Goal: Information Seeking & Learning: Learn about a topic

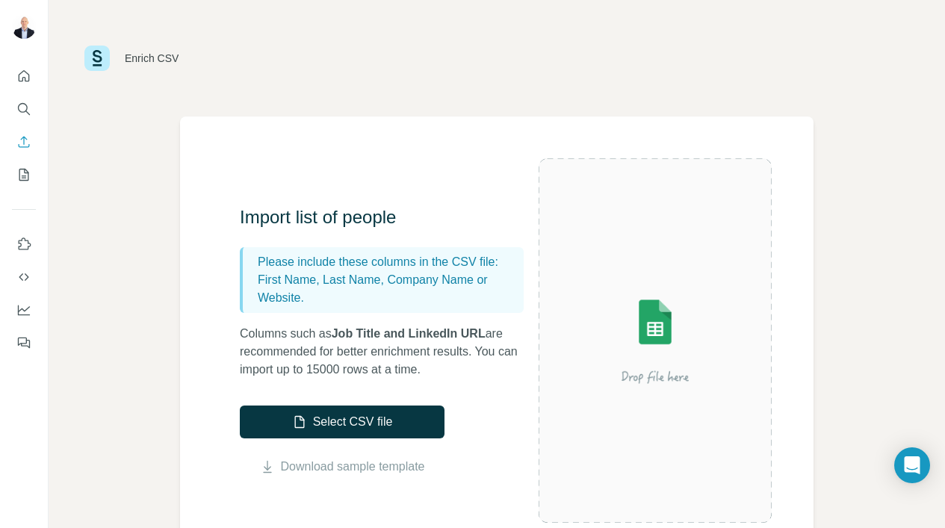
scroll to position [161, 0]
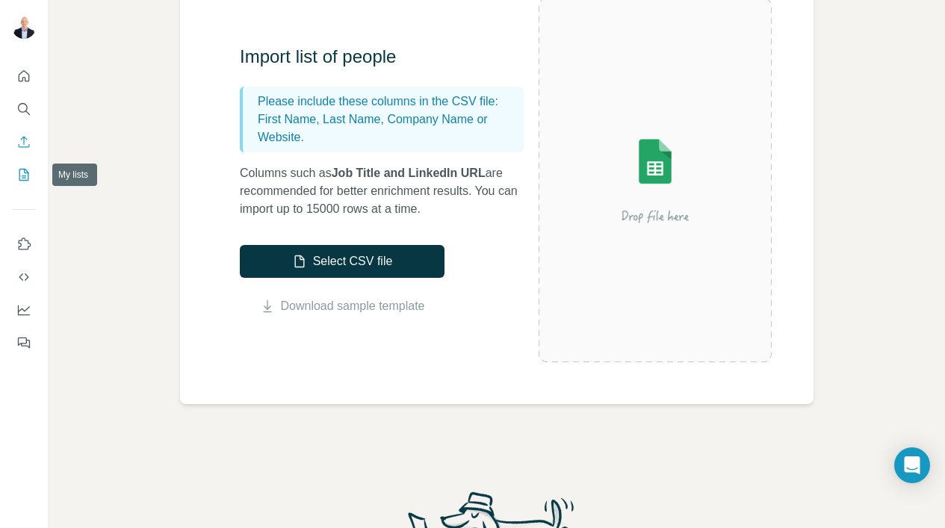
click at [14, 179] on button "My lists" at bounding box center [24, 174] width 24 height 27
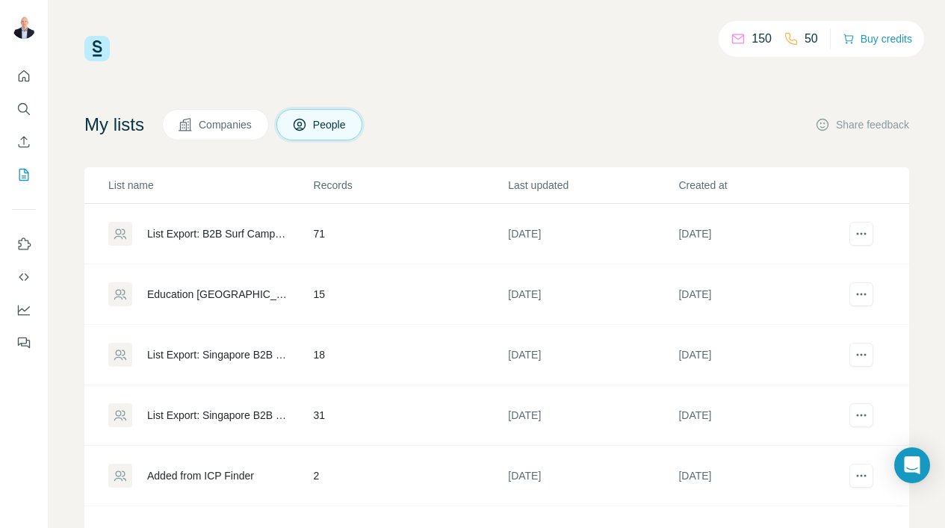
scroll to position [78, 0]
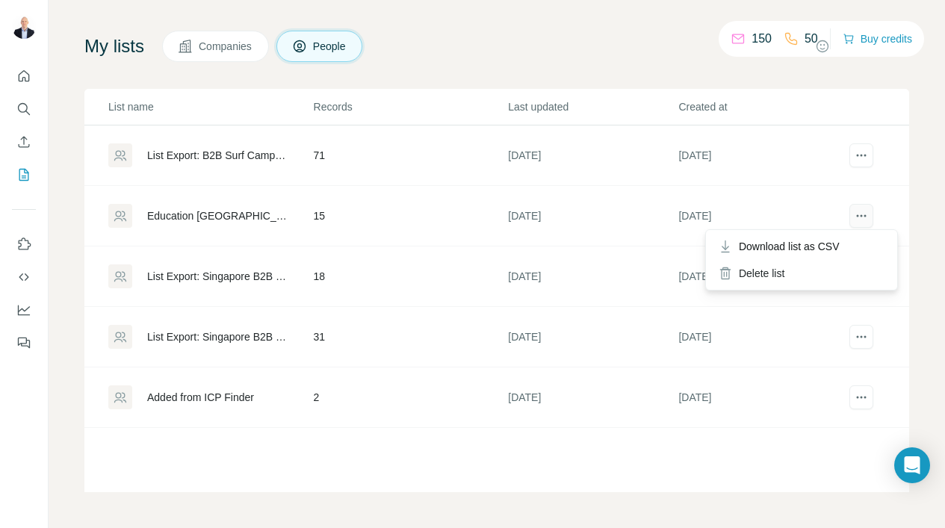
click at [863, 213] on icon "actions" at bounding box center [861, 216] width 15 height 15
click at [874, 206] on td at bounding box center [879, 216] width 61 height 61
click at [864, 214] on icon "actions" at bounding box center [861, 216] width 15 height 15
click at [782, 274] on div "Delete list" at bounding box center [801, 273] width 185 height 27
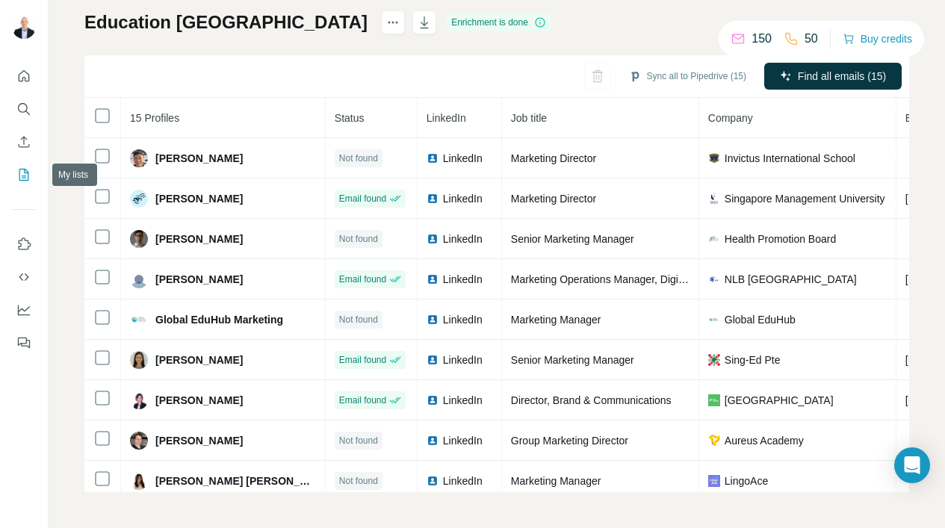
click at [15, 172] on button "My lists" at bounding box center [24, 174] width 24 height 27
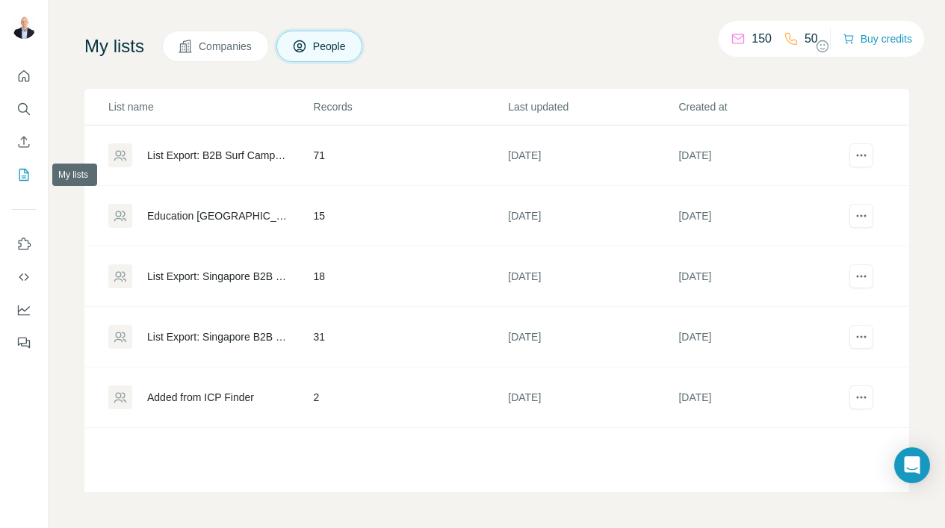
scroll to position [78, 0]
click at [19, 144] on icon "Enrich CSV" at bounding box center [23, 142] width 15 height 15
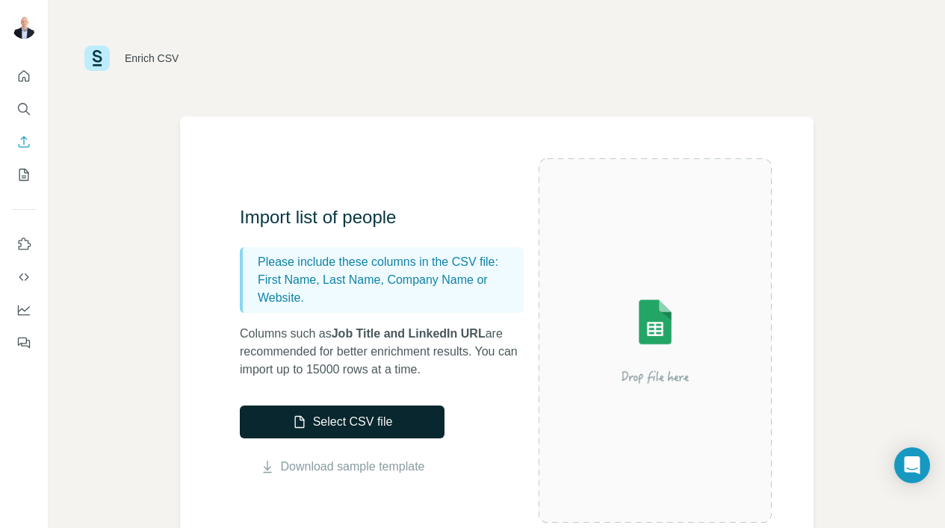
click at [286, 410] on button "Select CSV file" at bounding box center [342, 422] width 205 height 33
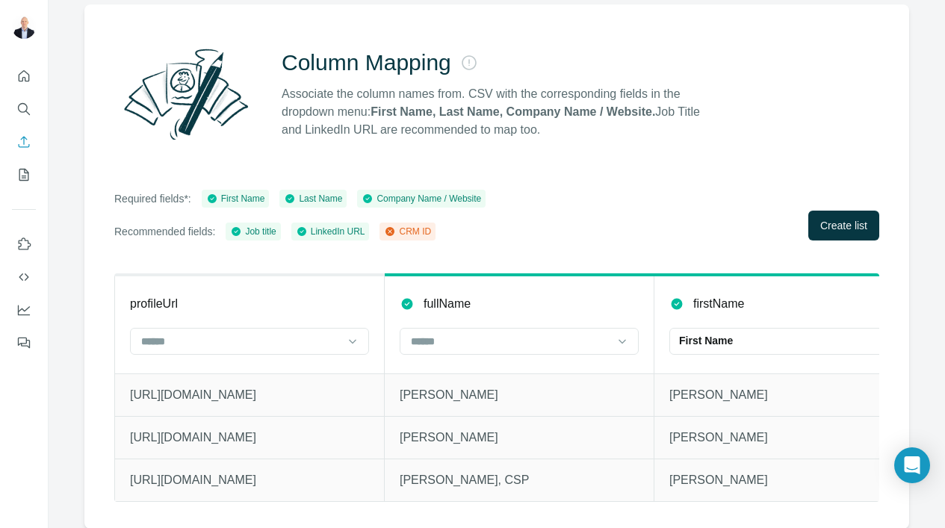
scroll to position [0, 24]
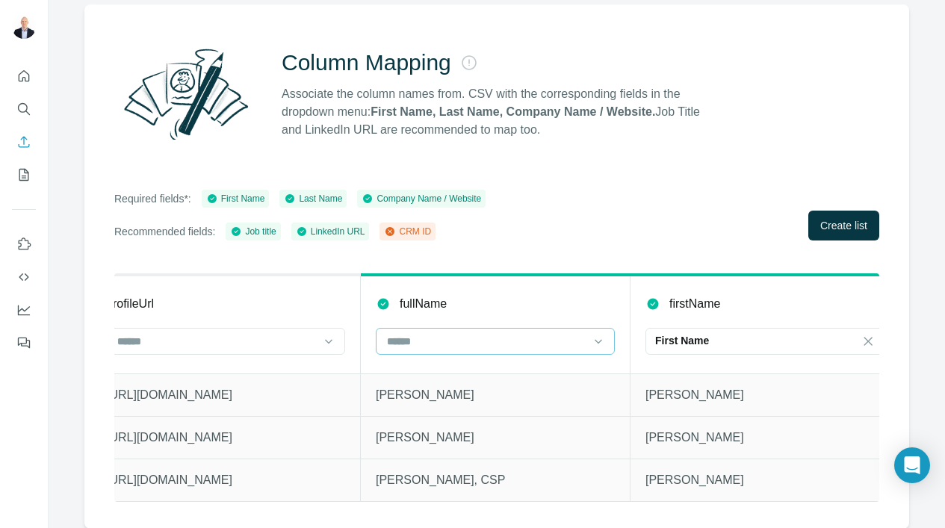
click at [587, 333] on input at bounding box center [487, 341] width 202 height 16
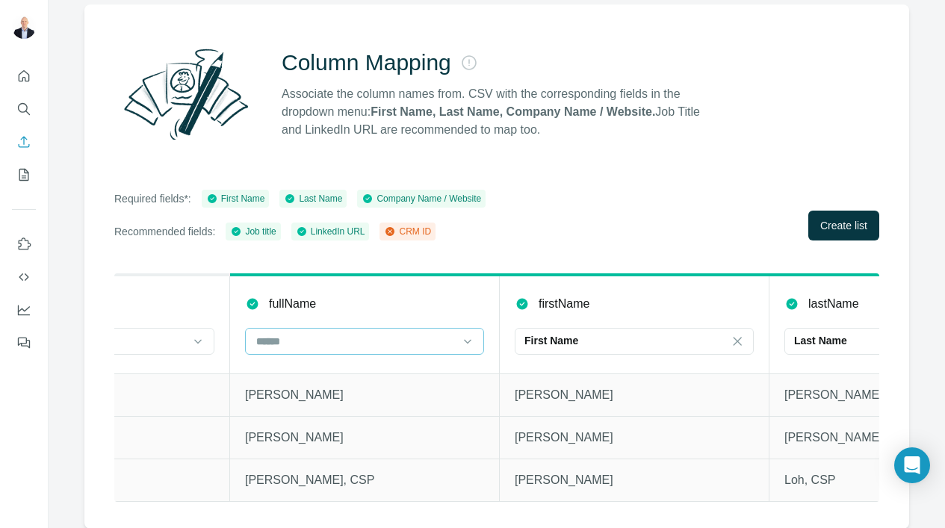
scroll to position [0, 160]
click at [530, 339] on p "First Name" at bounding box center [546, 340] width 54 height 15
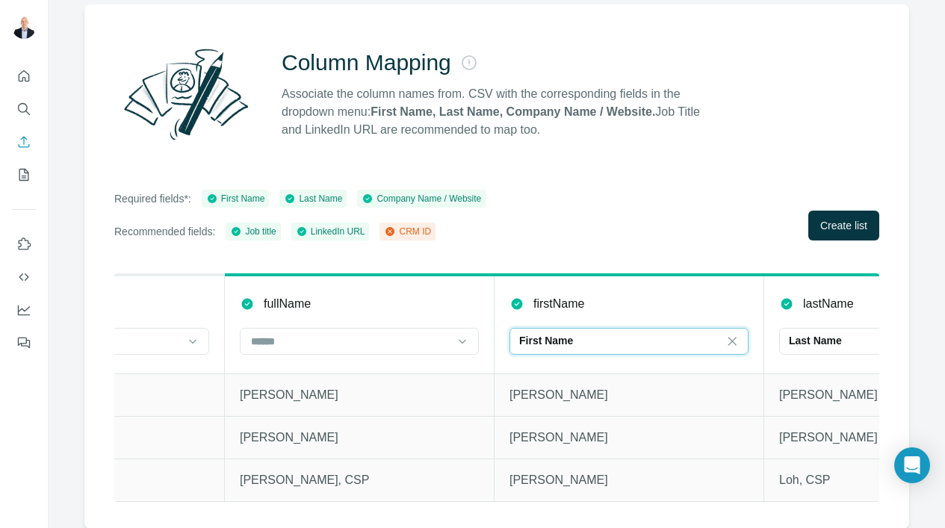
scroll to position [0, 0]
click at [812, 325] on th "lastName Last Name" at bounding box center [900, 324] width 270 height 99
click at [445, 345] on input at bounding box center [351, 341] width 202 height 16
click at [434, 365] on div "CRM ID" at bounding box center [360, 374] width 232 height 27
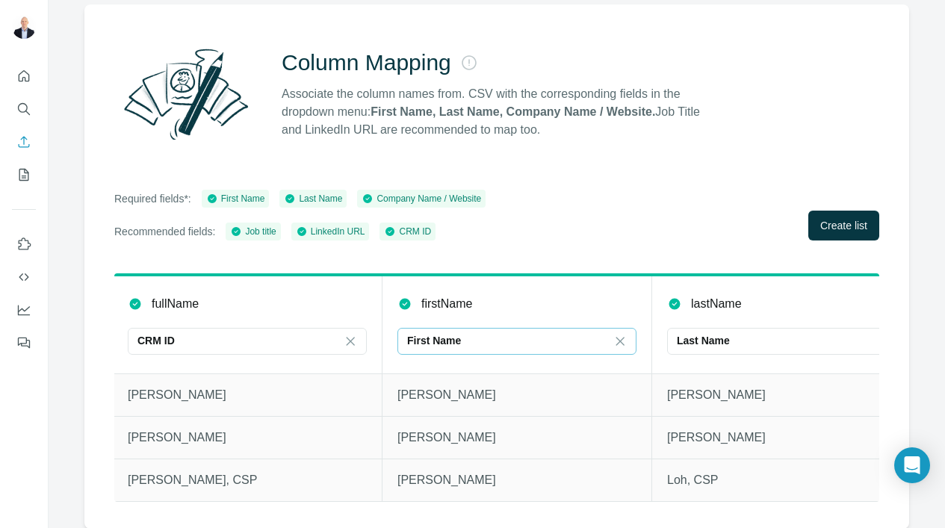
scroll to position [0, 297]
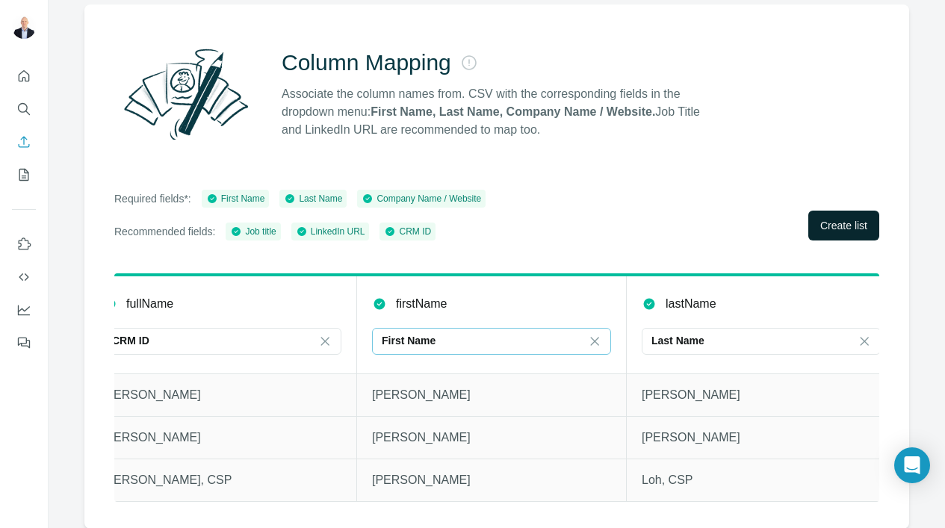
click at [814, 226] on button "Create list" at bounding box center [844, 226] width 71 height 30
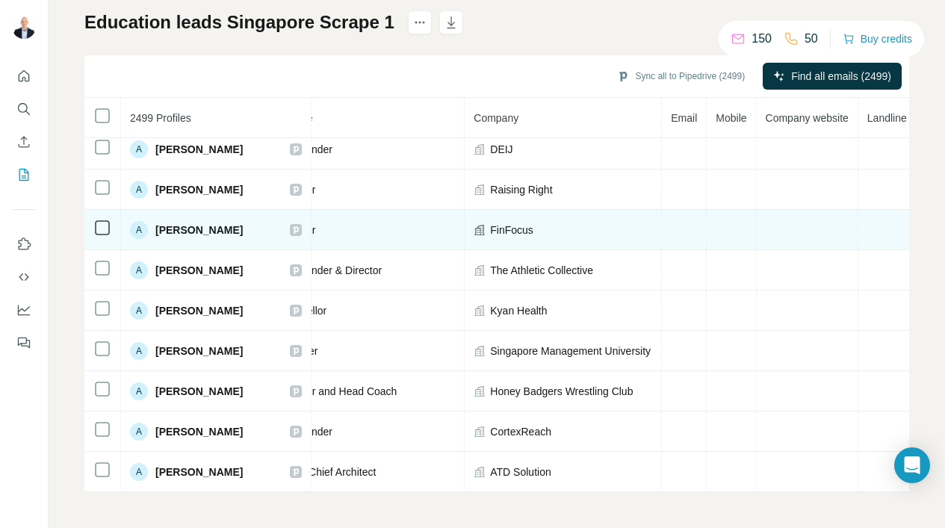
scroll to position [49, 277]
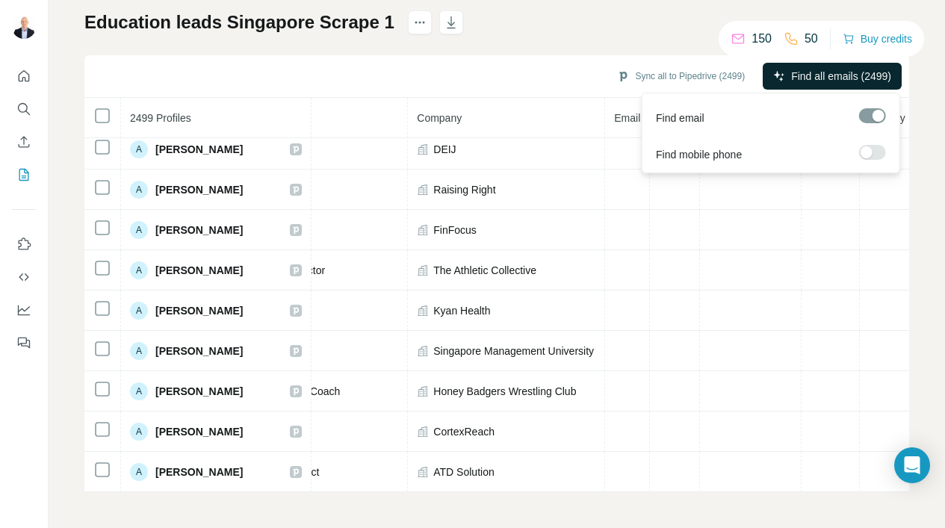
click at [792, 79] on span "Find all emails (2499)" at bounding box center [842, 76] width 100 height 15
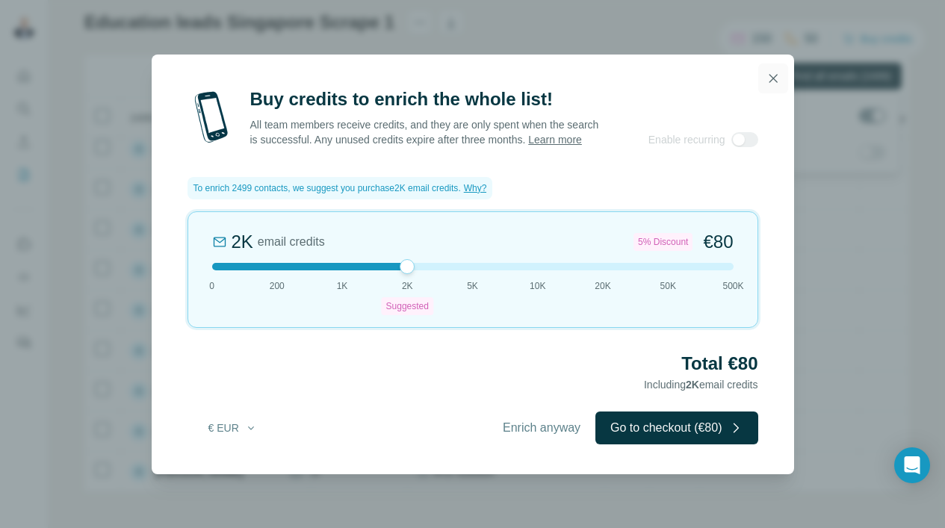
click at [777, 71] on icon "button" at bounding box center [773, 78] width 15 height 15
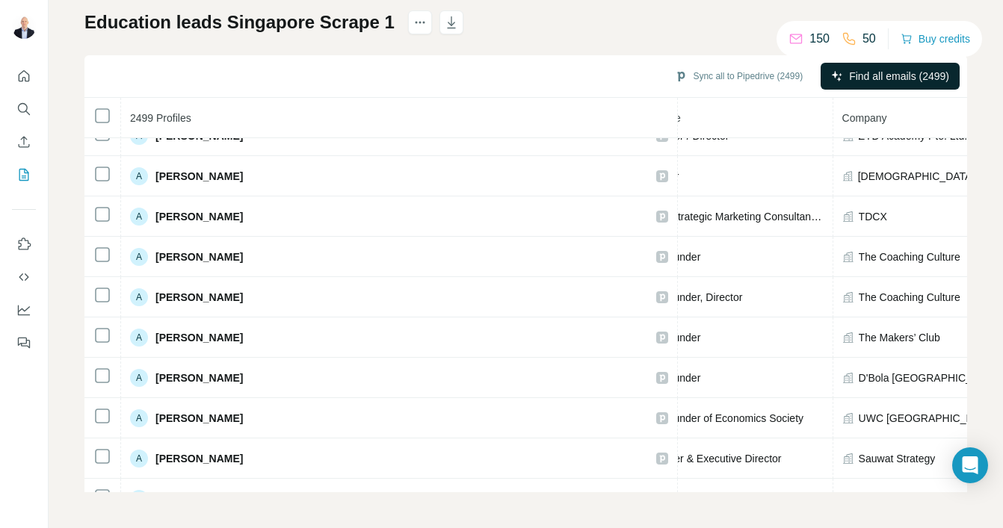
scroll to position [1765, 218]
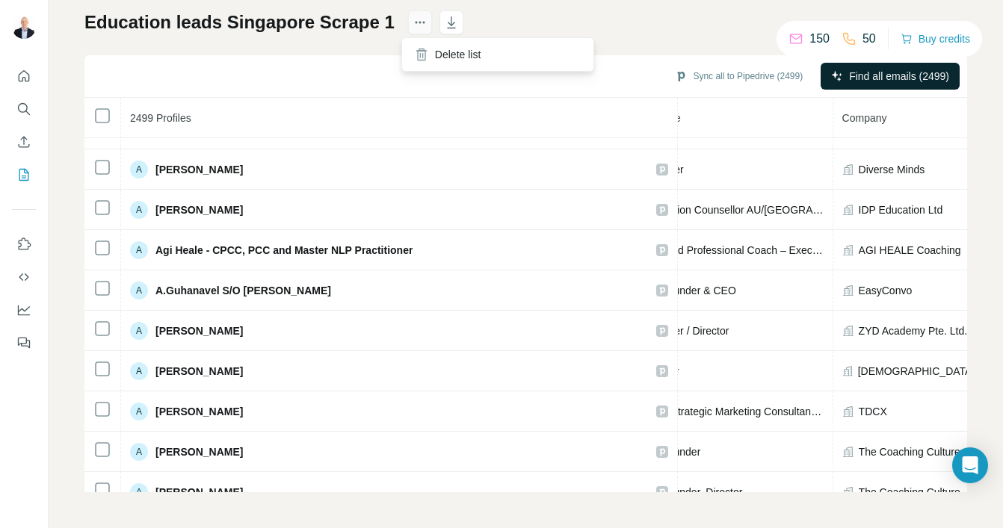
click at [418, 13] on button "actions" at bounding box center [420, 22] width 24 height 24
click at [439, 50] on div "Education leads Singapore Scrape 1 Sync all to Pipedrive (2499) Find all emails…" at bounding box center [525, 251] width 883 height 482
click at [413, 19] on icon "actions" at bounding box center [420, 22] width 15 height 15
click at [432, 59] on div "Delete list" at bounding box center [497, 54] width 185 height 27
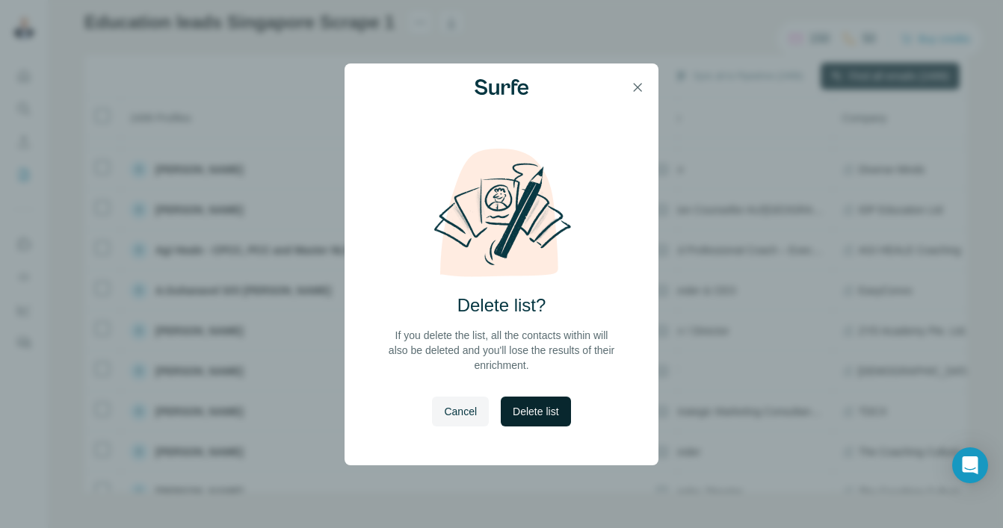
click at [558, 412] on span "Delete list" at bounding box center [536, 411] width 46 height 15
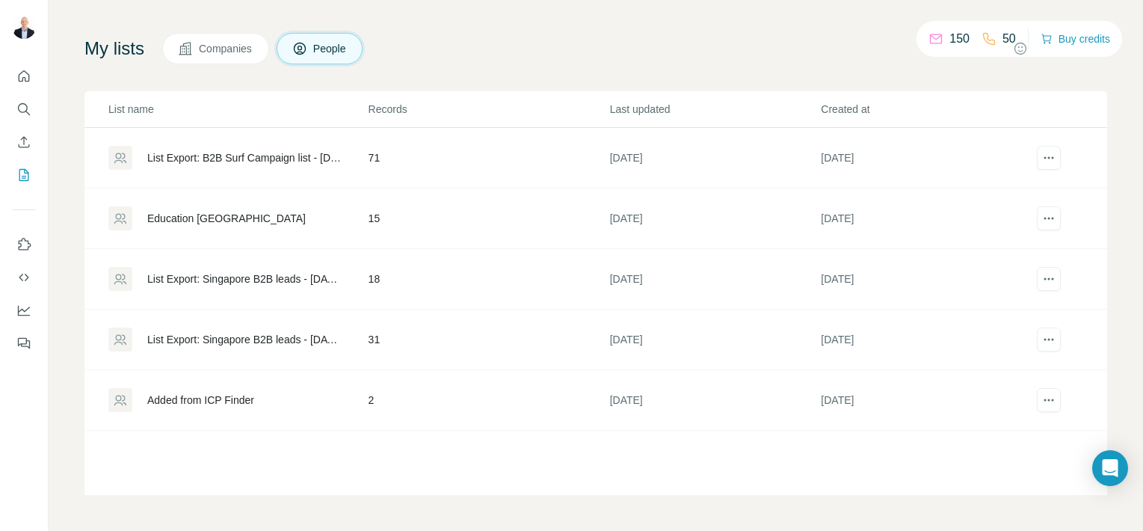
scroll to position [76, 0]
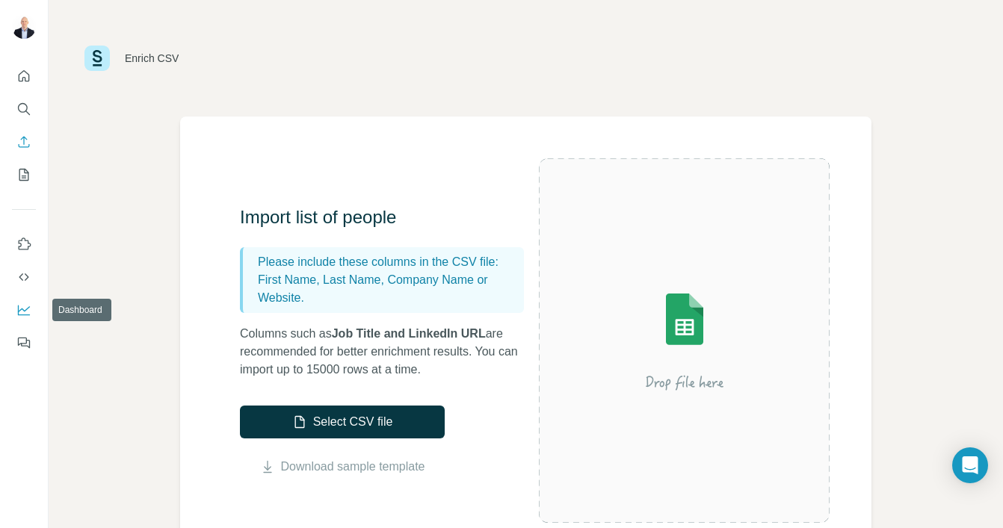
click at [21, 303] on icon "Dashboard" at bounding box center [23, 310] width 15 height 15
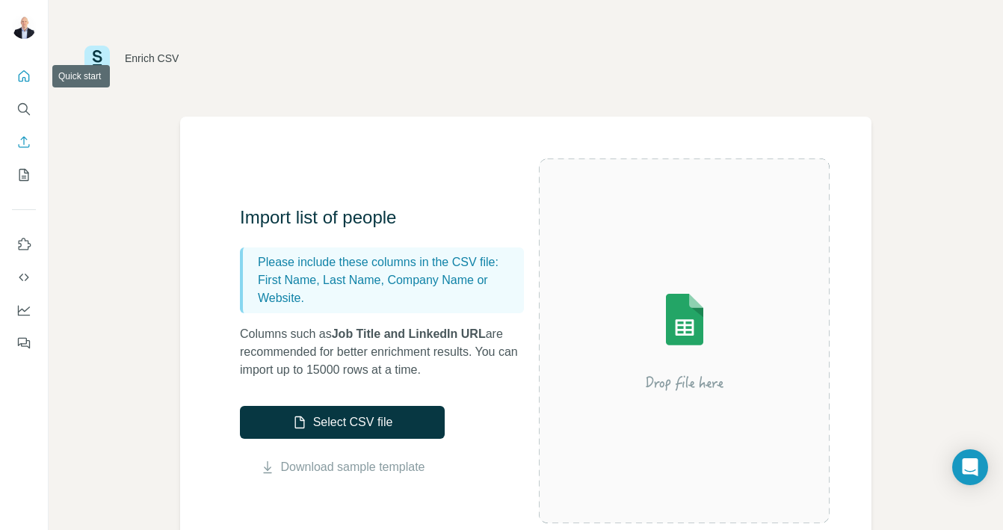
click at [20, 81] on icon "Quick start" at bounding box center [23, 76] width 15 height 15
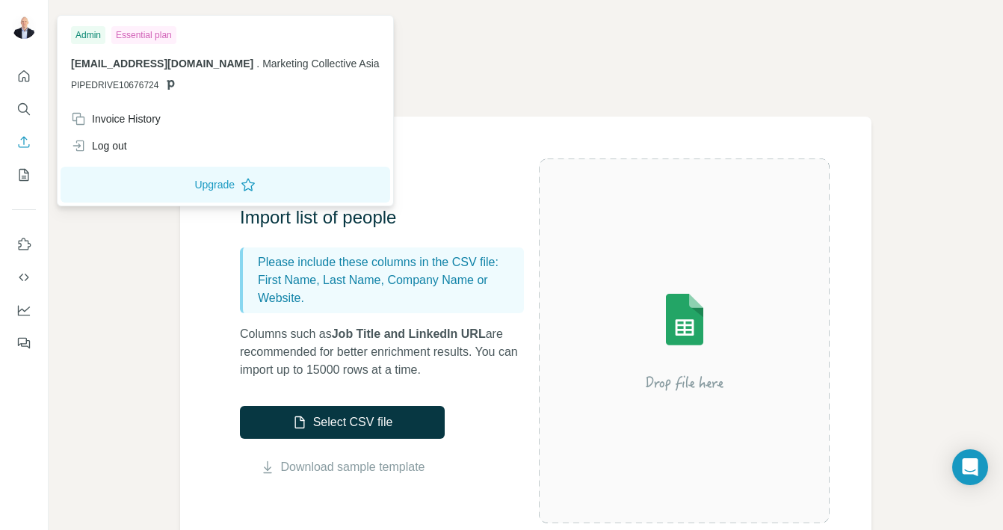
click at [24, 33] on img at bounding box center [24, 27] width 24 height 24
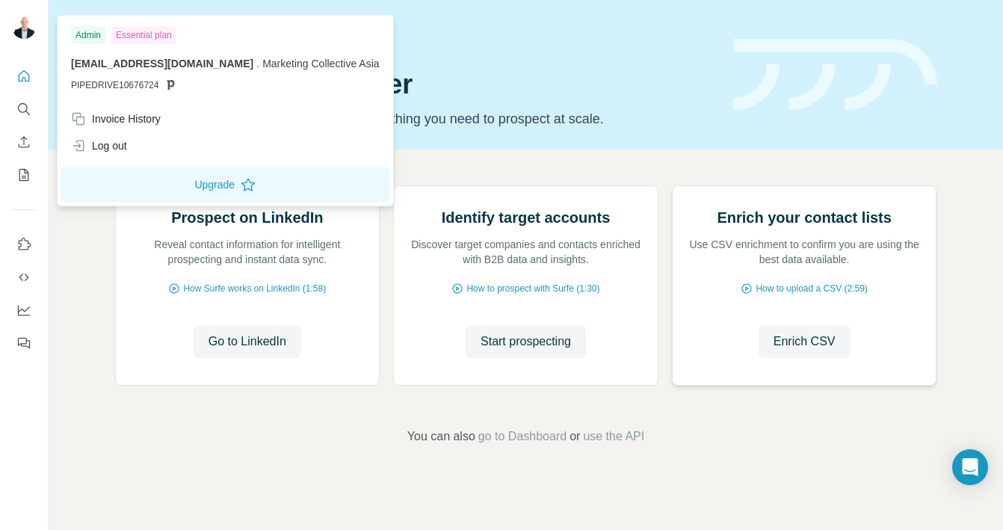
scroll to position [99, 0]
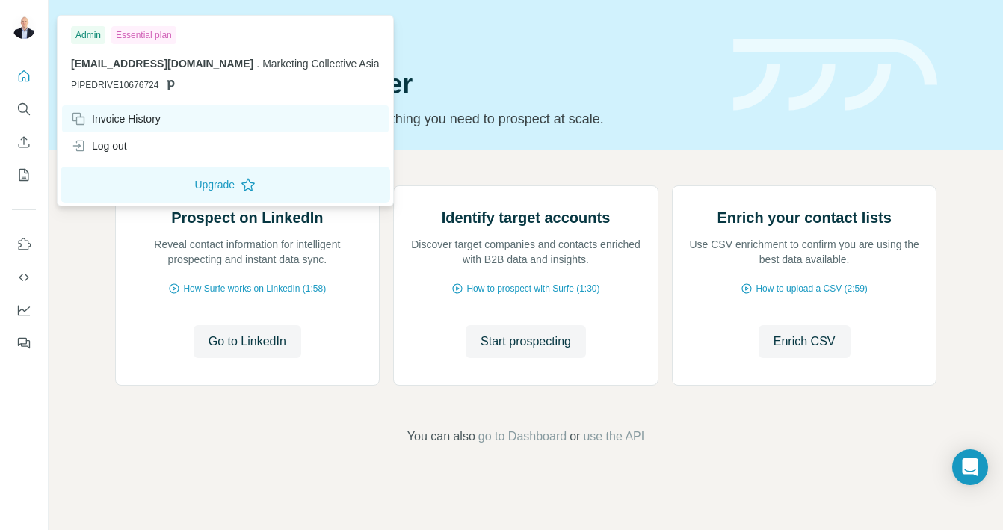
click at [132, 117] on div "Invoice History" at bounding box center [116, 118] width 90 height 15
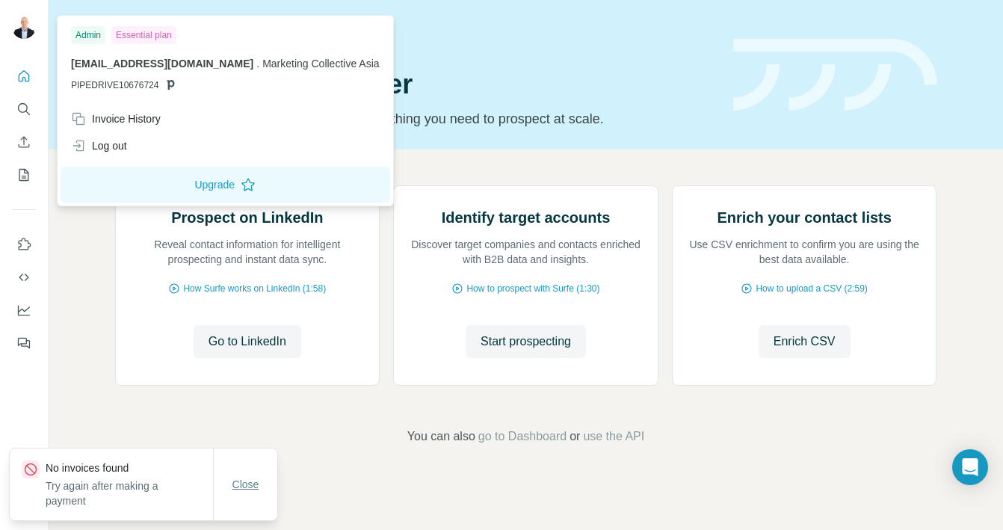
click at [258, 484] on span "Close" at bounding box center [245, 484] width 27 height 15
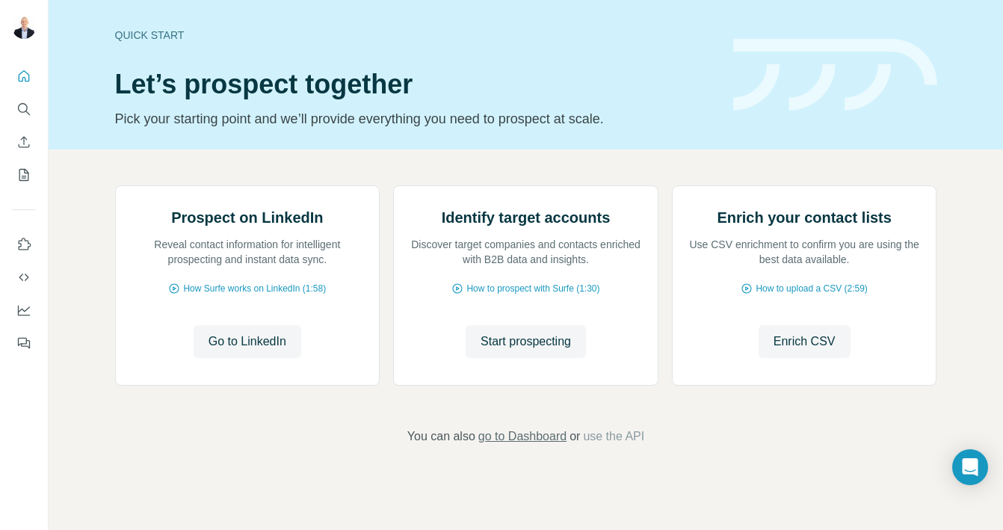
click at [504, 445] on span "go to Dashboard" at bounding box center [522, 437] width 88 height 18
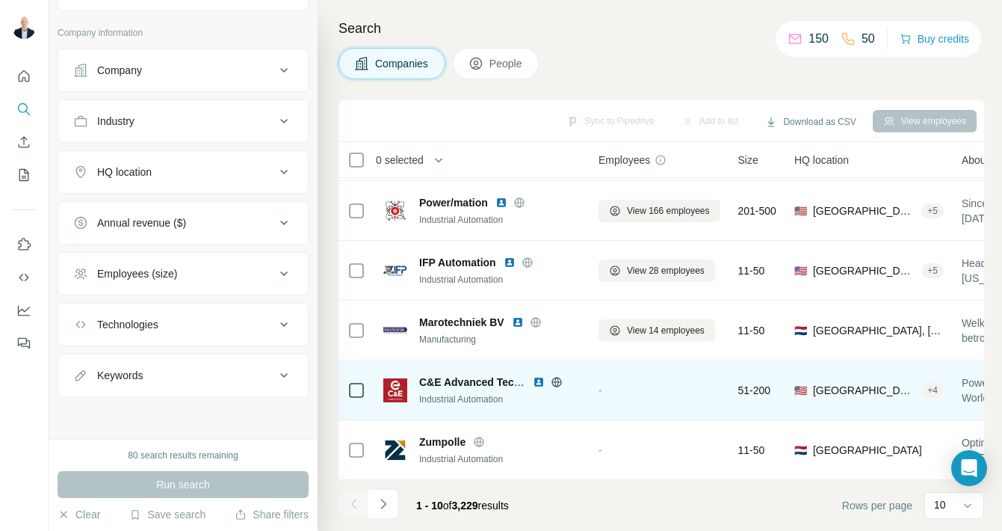
scroll to position [296, 0]
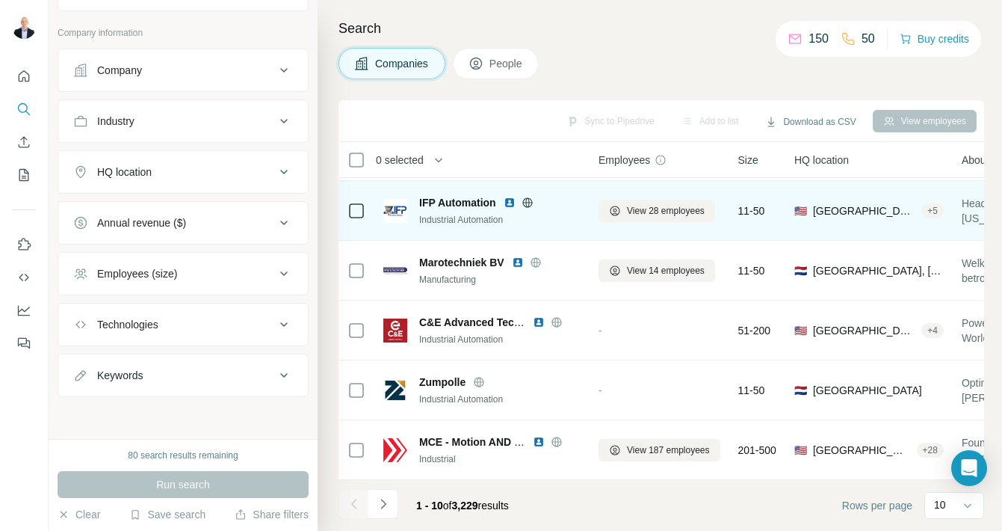
click at [674, 222] on div "View 28 employees" at bounding box center [660, 210] width 122 height 41
click at [676, 209] on span "View 28 employees" at bounding box center [666, 210] width 78 height 13
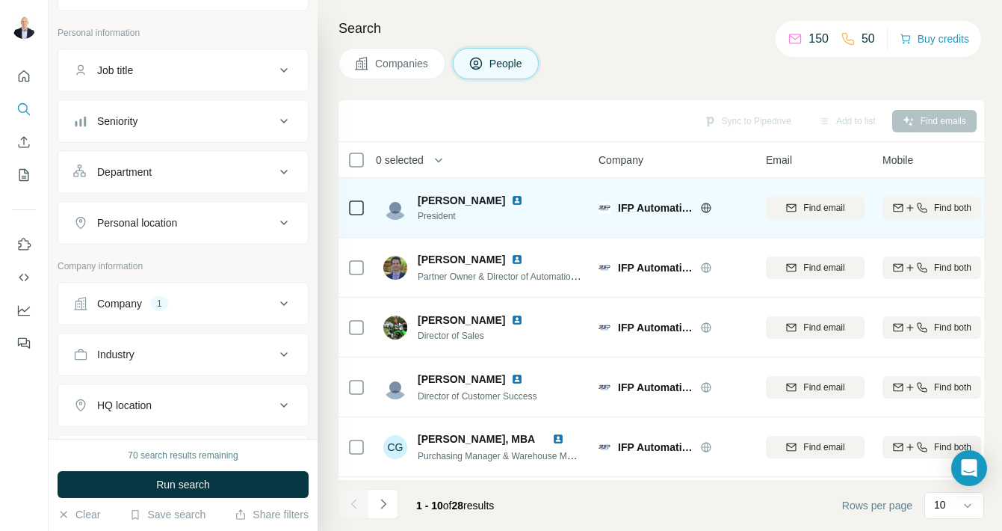
scroll to position [1, 0]
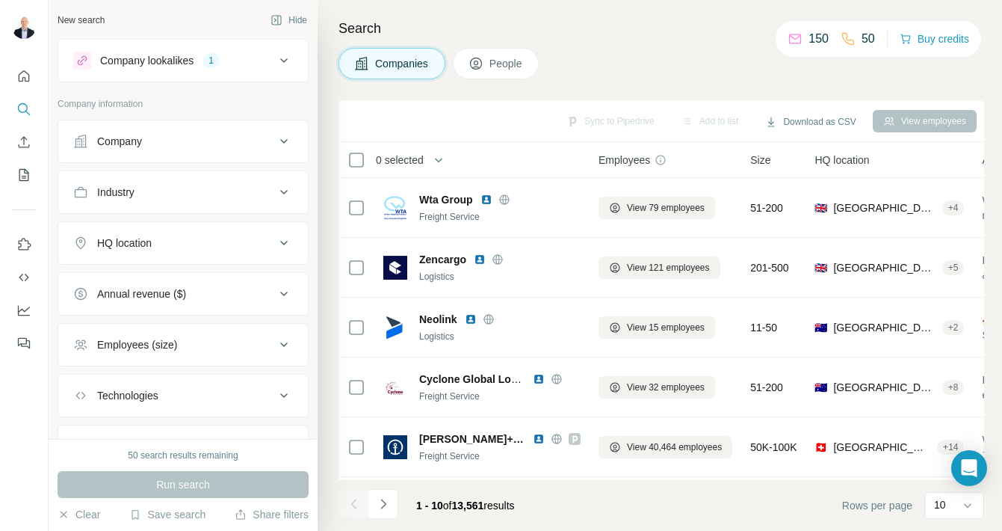
click at [145, 251] on button "HQ location" at bounding box center [183, 243] width 250 height 36
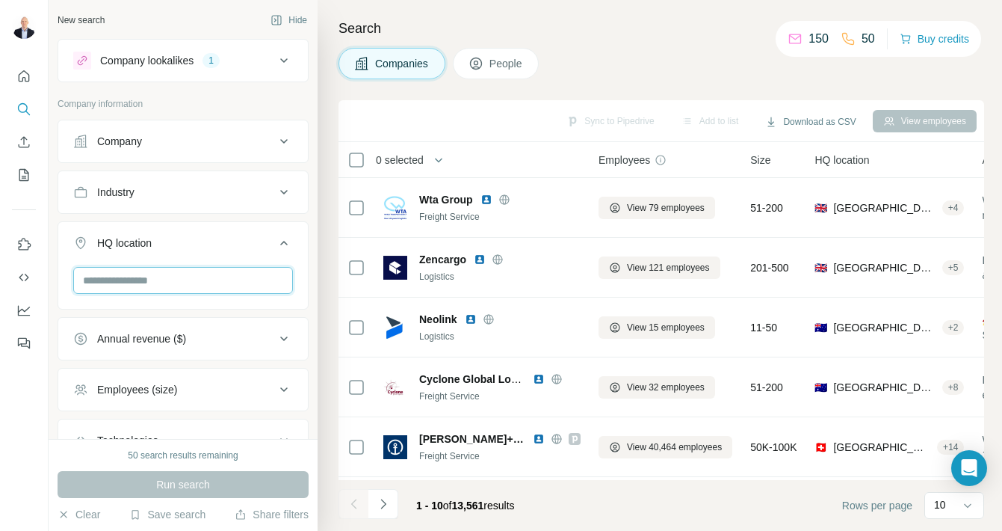
click at [147, 277] on input "text" at bounding box center [183, 280] width 220 height 27
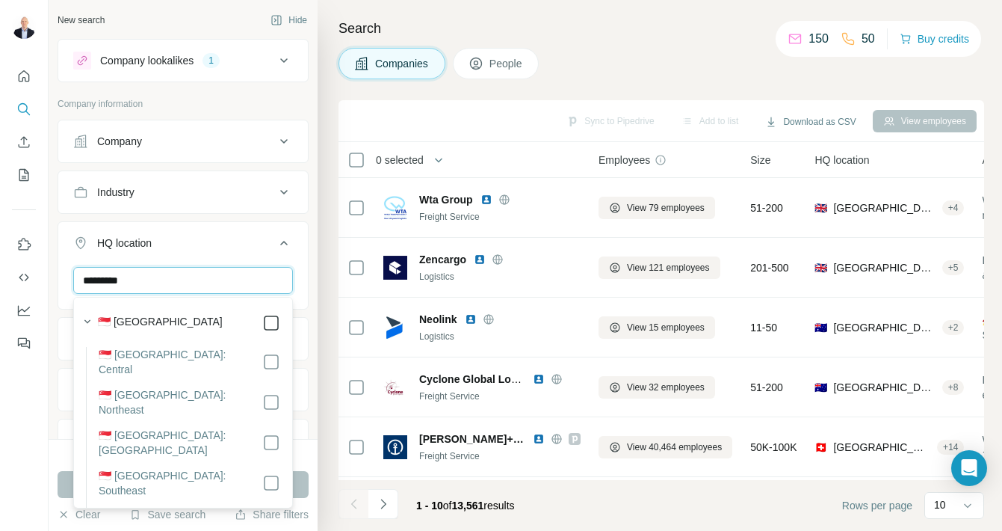
type input "*********"
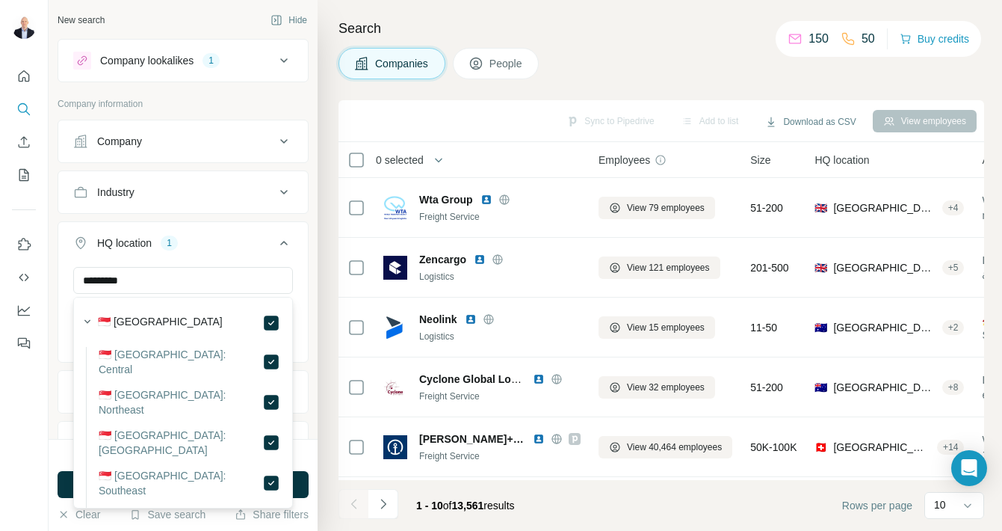
click at [265, 215] on ul "Company Industry HQ location 1 ********* [GEOGRAPHIC_DATA] Clear all Annual rev…" at bounding box center [183, 343] width 251 height 446
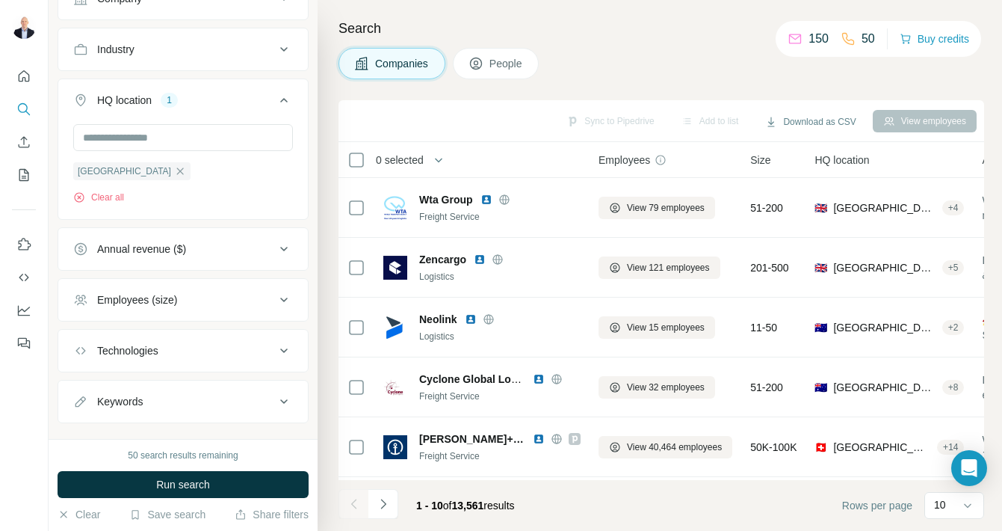
scroll to position [169, 0]
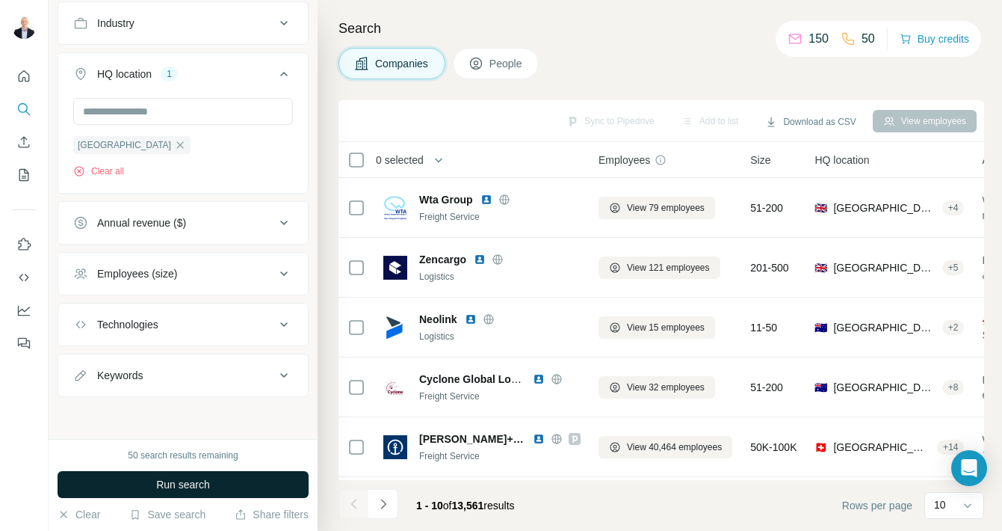
click at [222, 490] on button "Run search" at bounding box center [183, 484] width 251 height 27
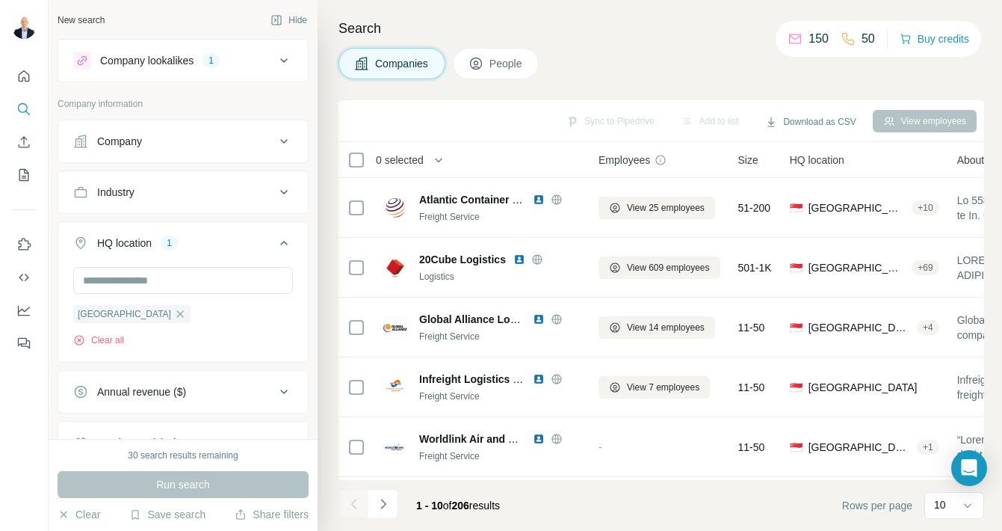
scroll to position [180, 0]
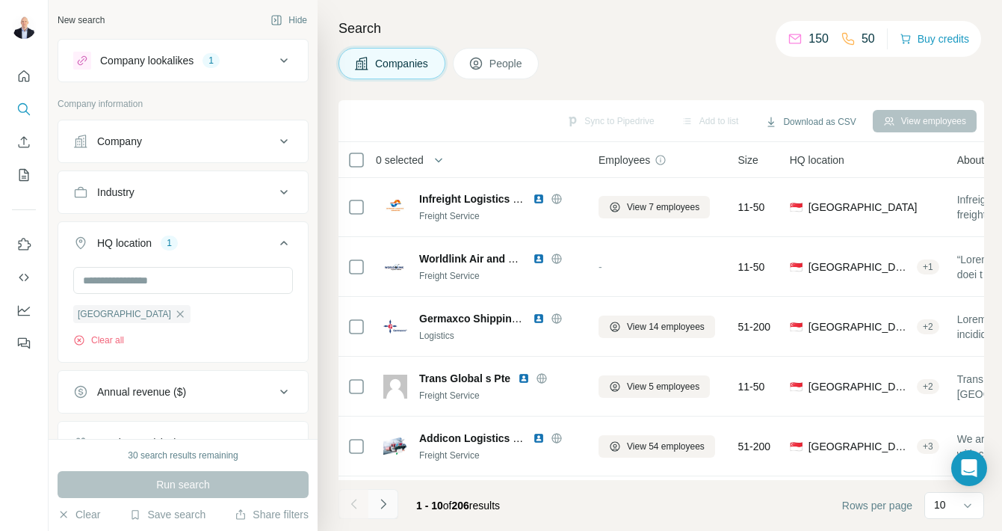
click at [386, 494] on button "Navigate to next page" at bounding box center [383, 504] width 30 height 30
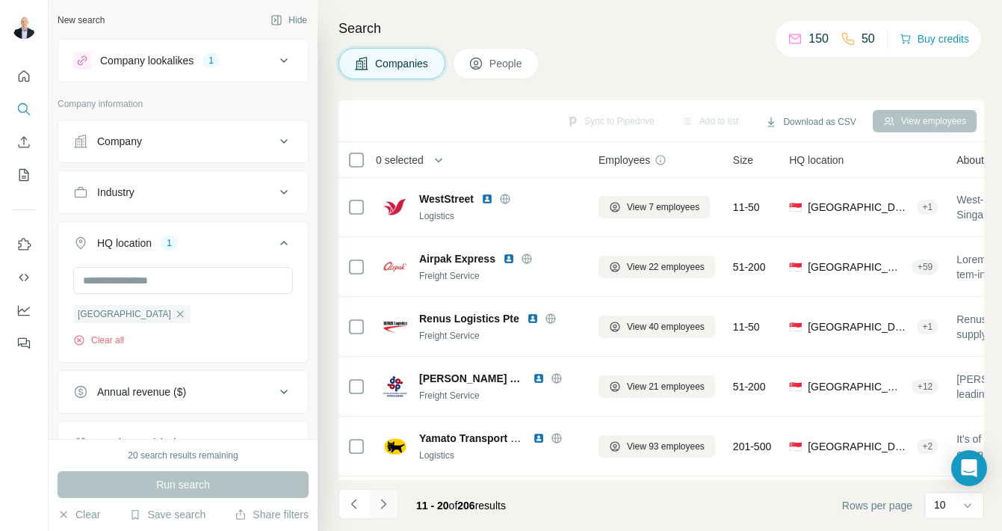
click at [385, 502] on icon "Navigate to next page" at bounding box center [382, 504] width 5 height 10
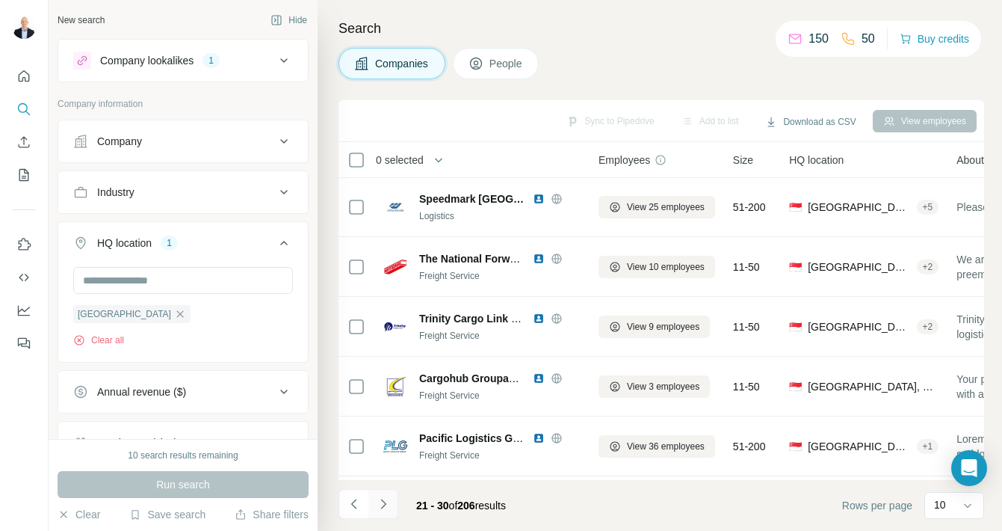
click at [385, 502] on icon "Navigate to next page" at bounding box center [382, 504] width 5 height 10
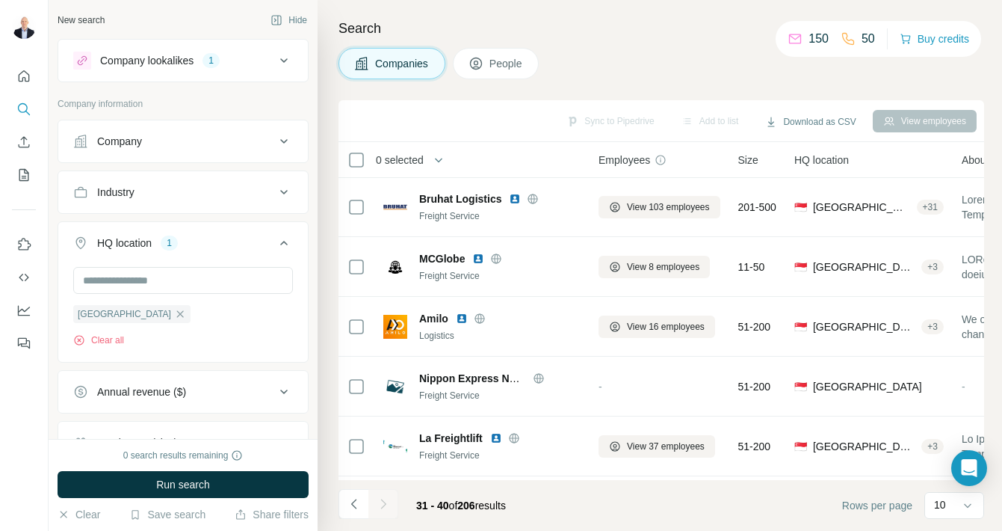
click at [259, 171] on div "Industry" at bounding box center [183, 191] width 251 height 43
click at [255, 185] on div "Industry" at bounding box center [174, 192] width 202 height 15
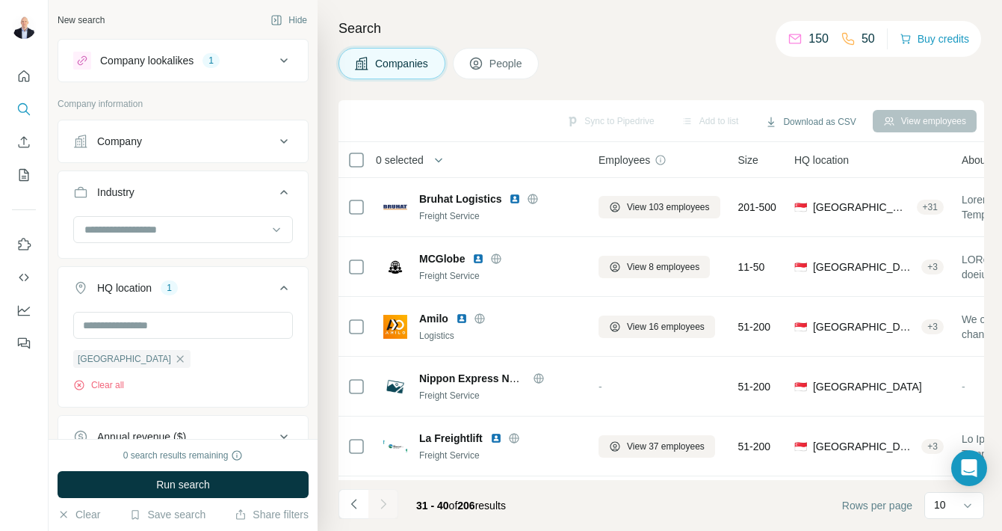
click at [255, 185] on div "Industry" at bounding box center [174, 192] width 202 height 15
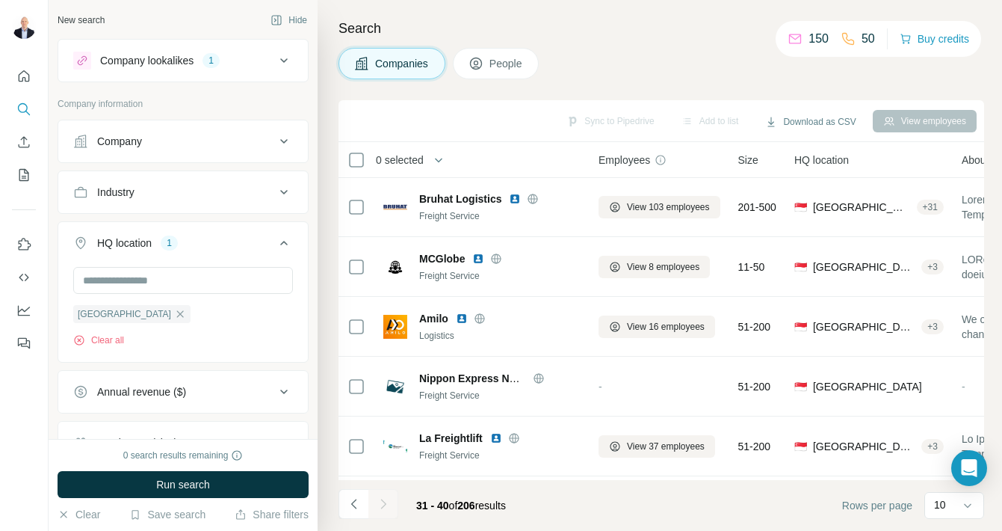
click at [278, 66] on icon at bounding box center [284, 61] width 18 height 18
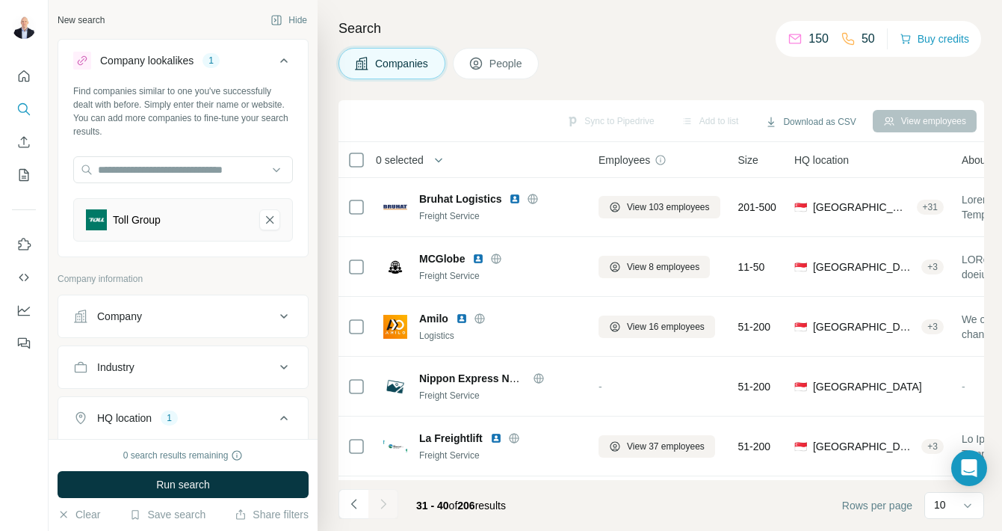
scroll to position [344, 0]
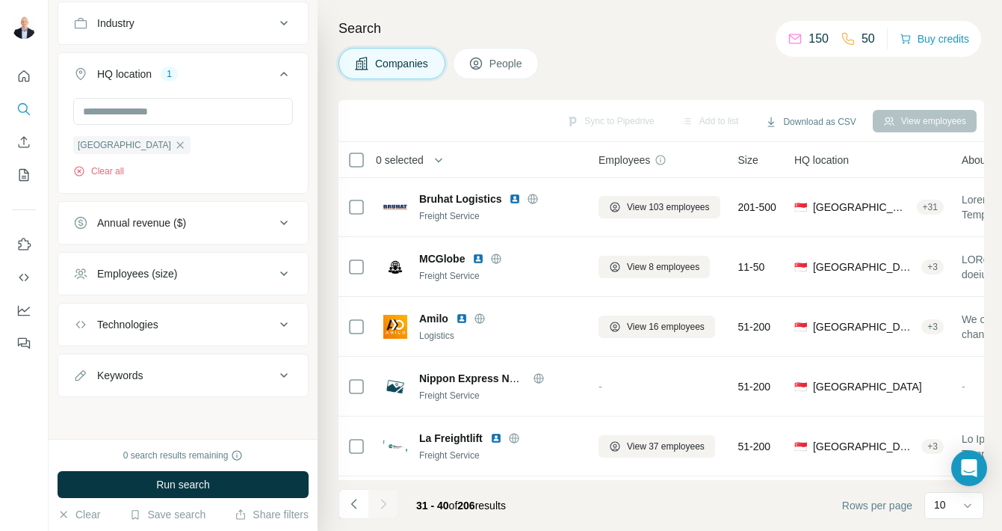
click at [230, 265] on button "Employees (size)" at bounding box center [183, 274] width 250 height 36
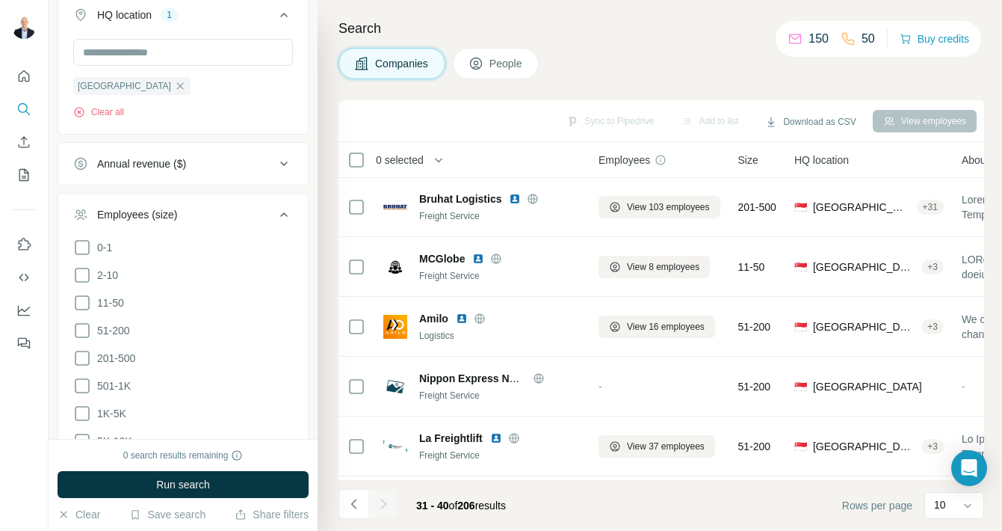
scroll to position [459, 0]
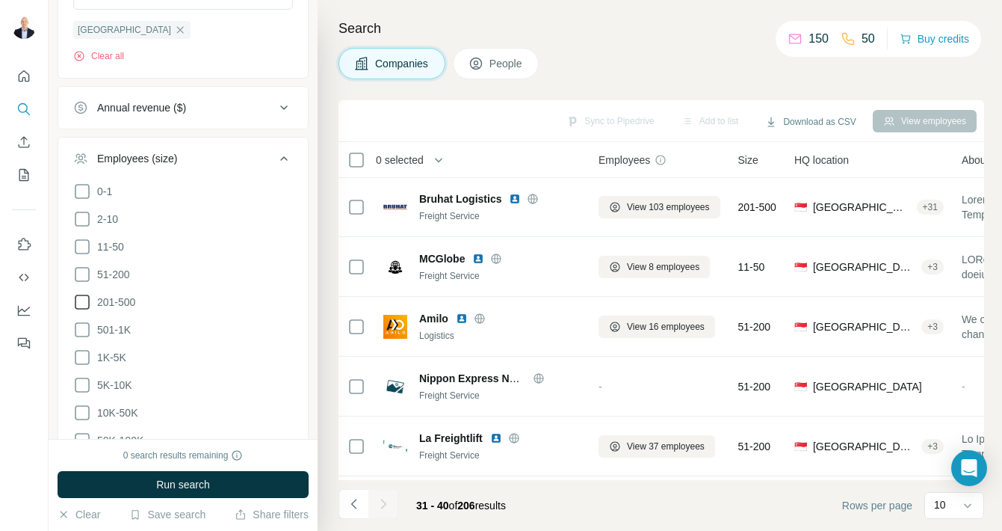
click at [84, 300] on icon at bounding box center [82, 302] width 18 height 18
click at [83, 326] on icon at bounding box center [82, 330] width 18 height 18
click at [84, 355] on icon at bounding box center [82, 357] width 18 height 18
click at [82, 383] on icon at bounding box center [82, 385] width 18 height 18
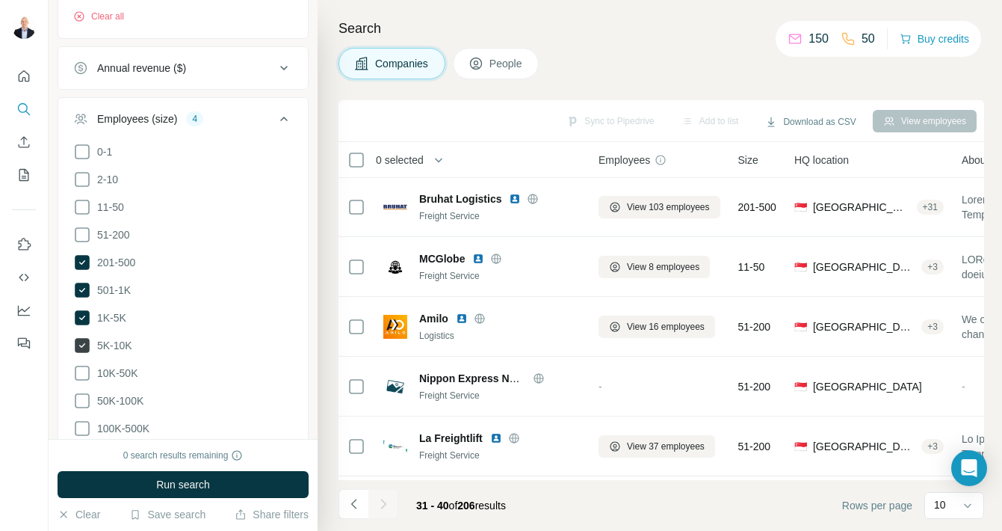
scroll to position [499, 0]
click at [82, 374] on icon at bounding box center [82, 372] width 18 height 18
click at [87, 395] on icon at bounding box center [82, 400] width 18 height 18
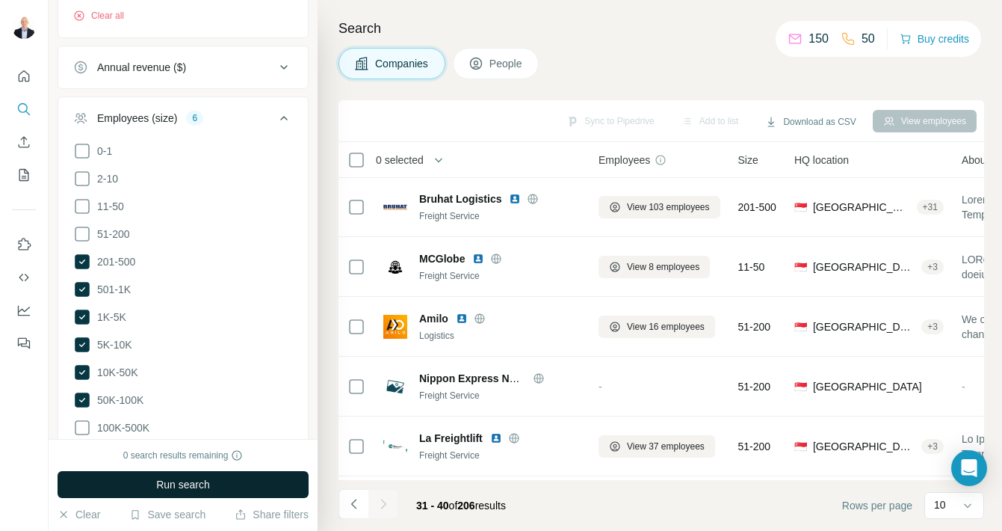
click at [169, 475] on button "Run search" at bounding box center [183, 484] width 251 height 27
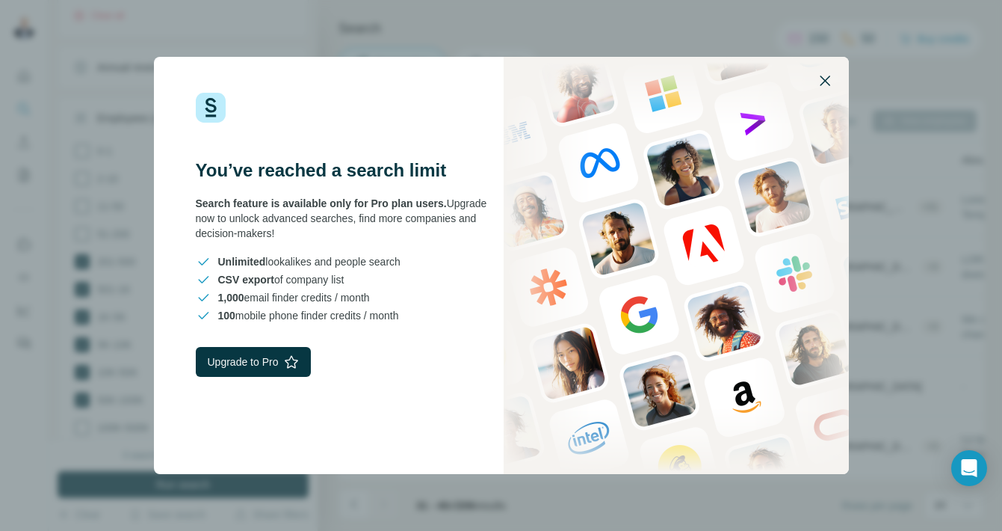
click at [828, 75] on icon "button" at bounding box center [825, 80] width 10 height 10
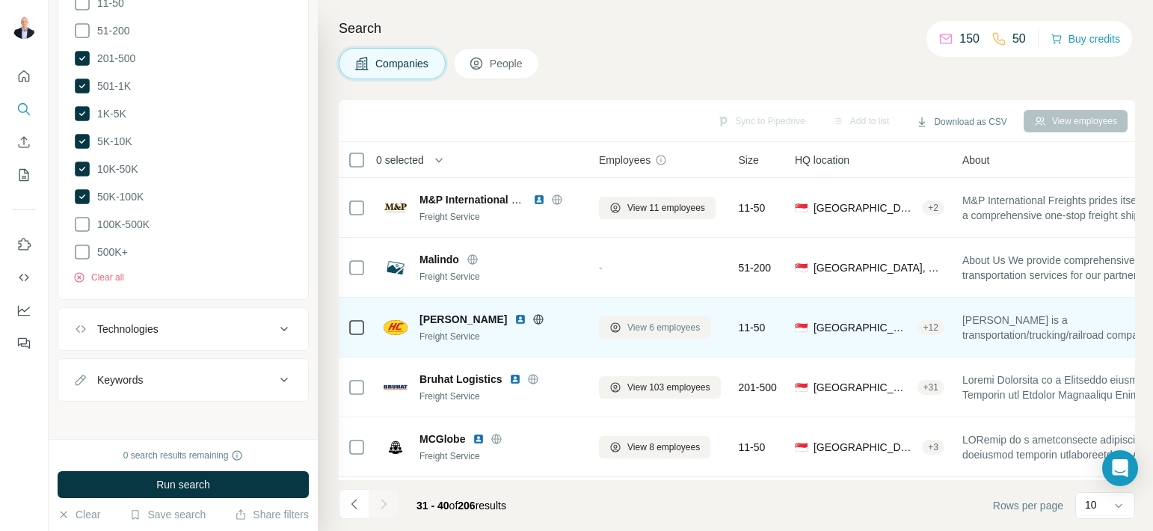
click at [633, 333] on span "View 6 employees" at bounding box center [663, 327] width 73 height 13
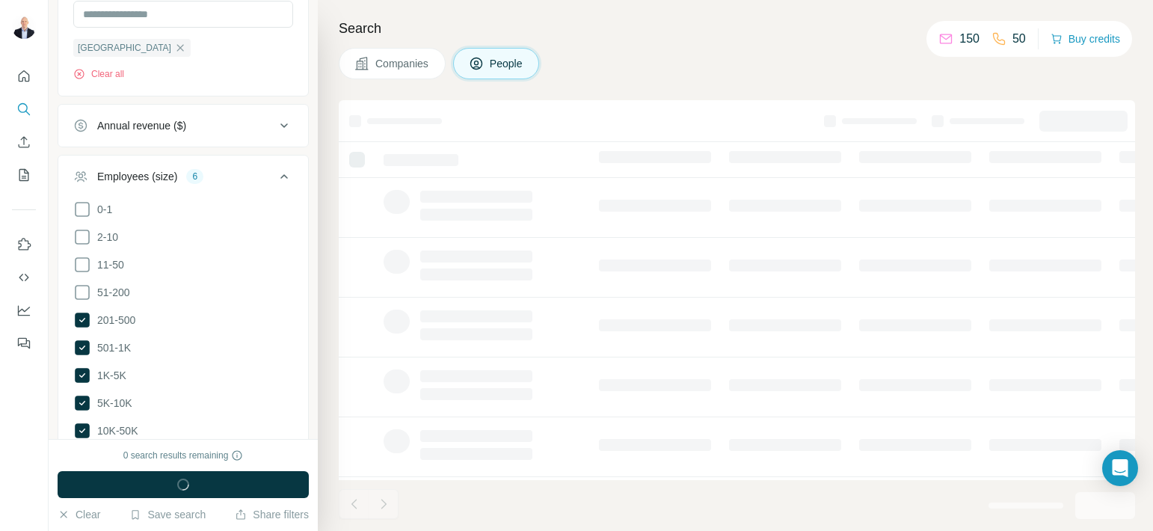
scroll to position [964, 0]
